Goal: Navigation & Orientation: Find specific page/section

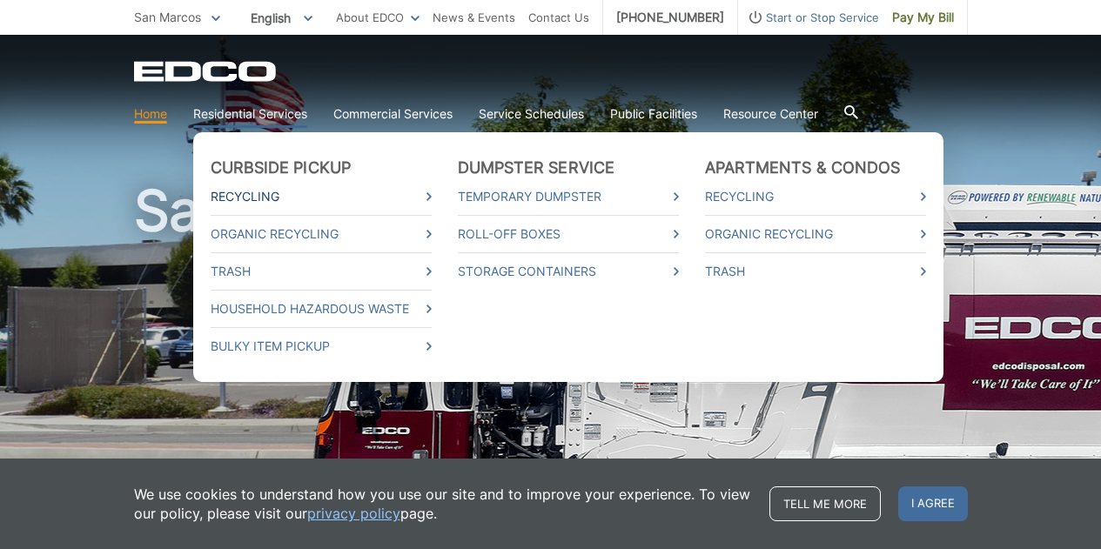
click at [241, 197] on link "Recycling" at bounding box center [321, 196] width 221 height 19
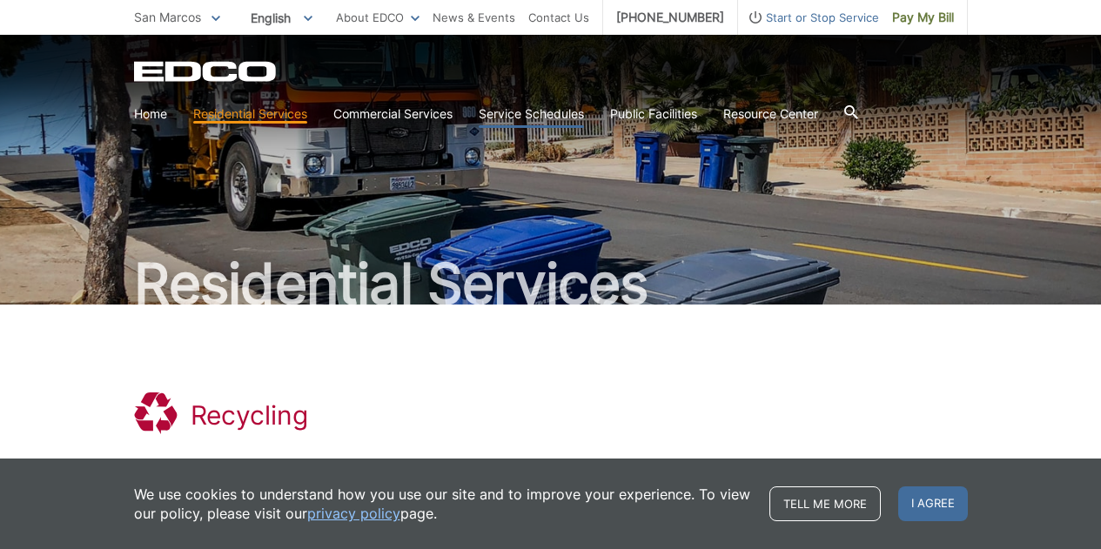
click at [545, 117] on link "Service Schedules" at bounding box center [531, 113] width 105 height 19
